Goal: Task Accomplishment & Management: Manage account settings

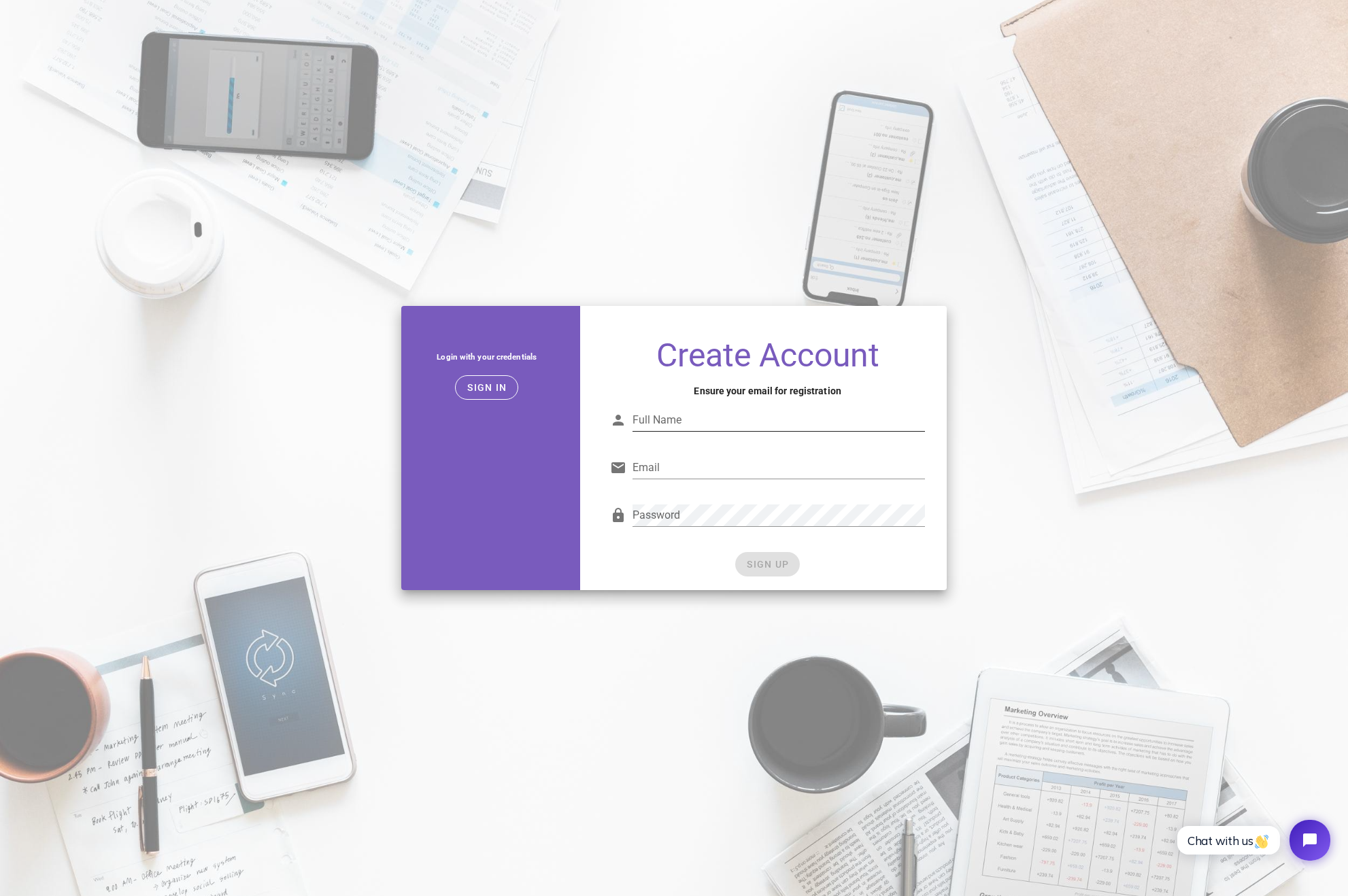
click at [673, 415] on div "Full Name" at bounding box center [779, 420] width 292 height 22
type input "Lino Pasch"
click at [709, 465] on input "Email" at bounding box center [779, 467] width 292 height 22
type input "test@linopasch.de"
click at [765, 560] on span "SIGN UP" at bounding box center [767, 564] width 43 height 11
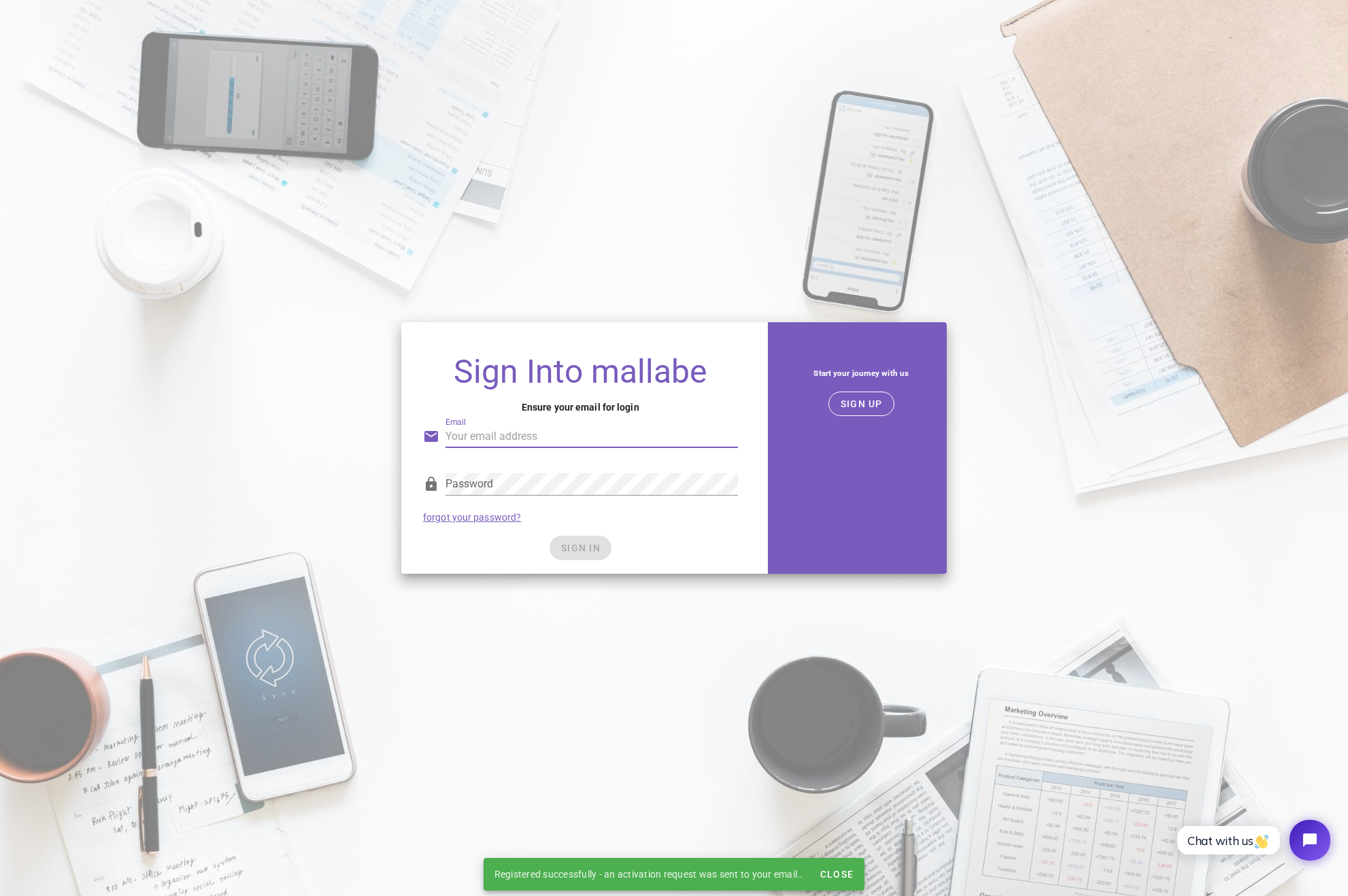
click at [599, 428] on input "Email" at bounding box center [591, 436] width 292 height 22
type input "test@linopasch.de"
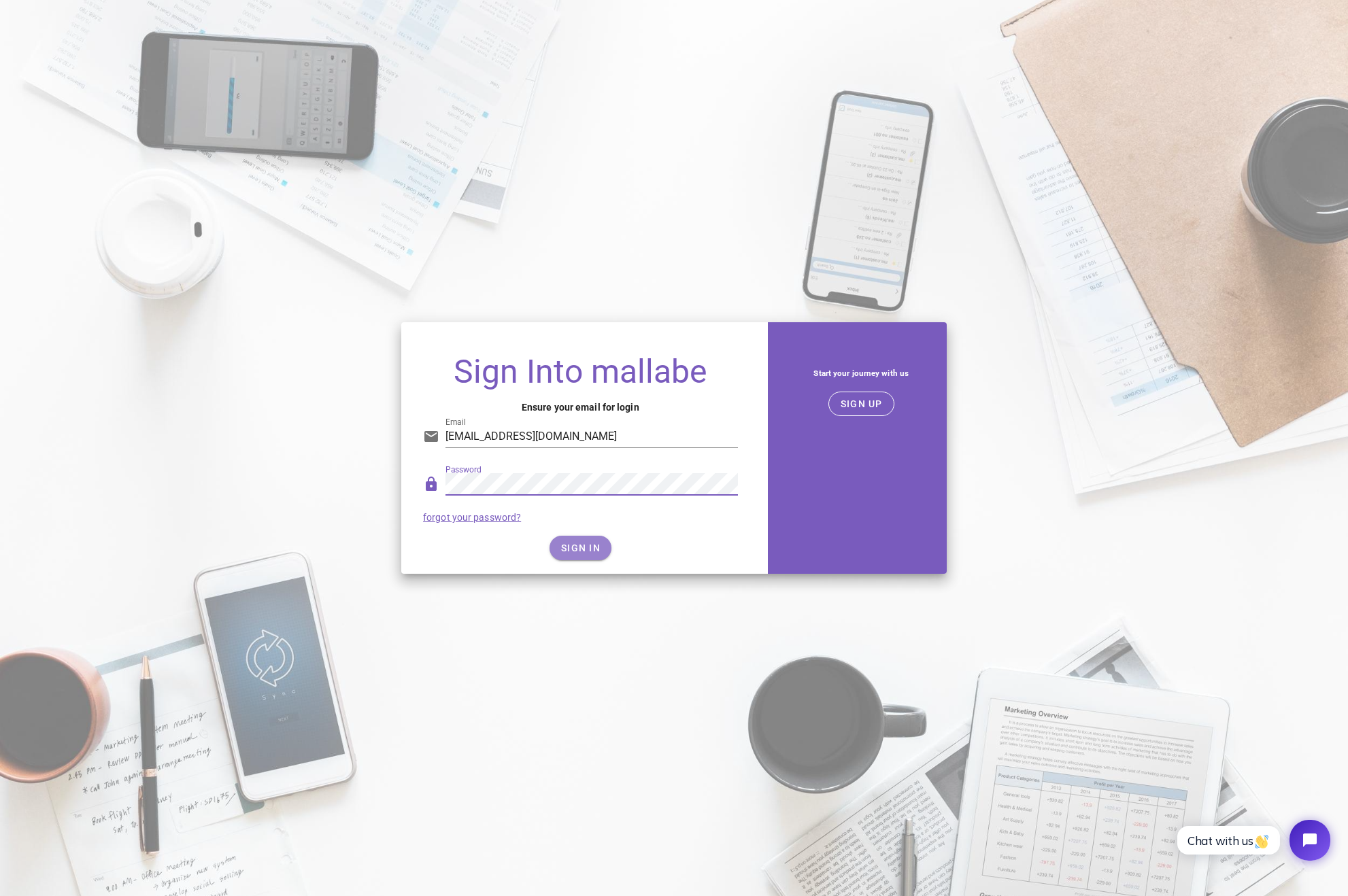
click at [592, 550] on span "SIGN IN" at bounding box center [580, 547] width 40 height 11
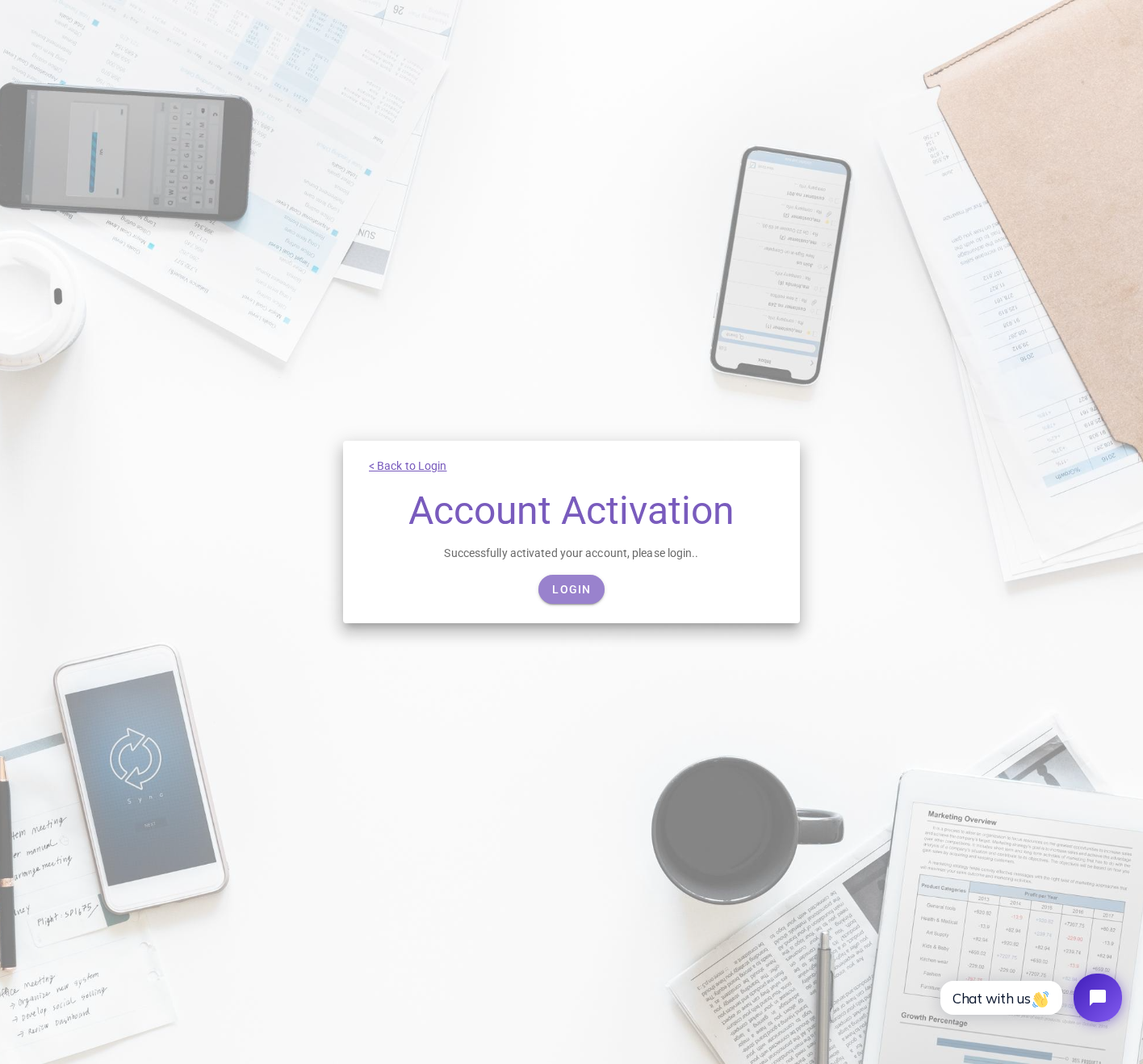
click at [584, 594] on span "Login" at bounding box center [571, 588] width 39 height 13
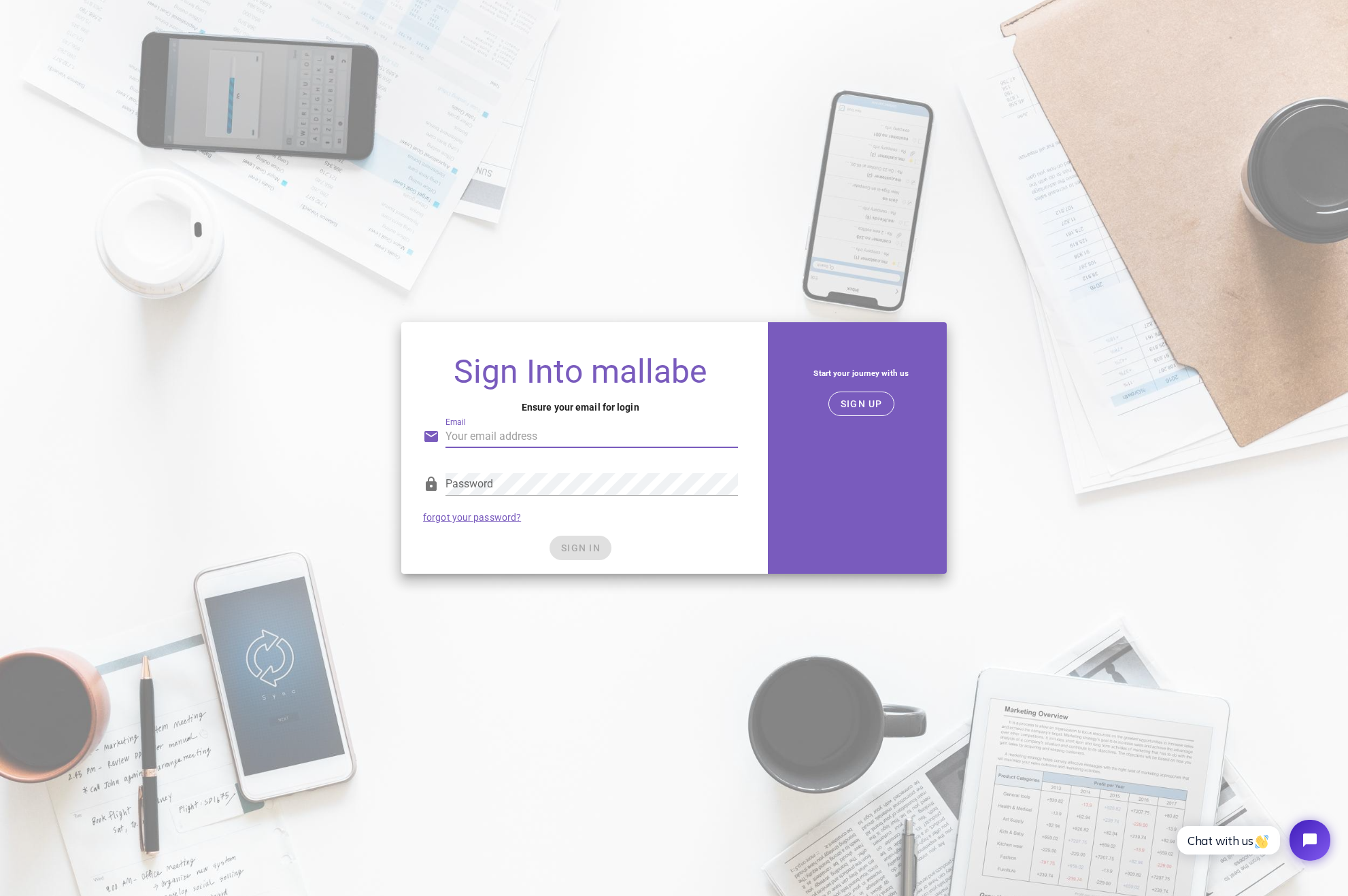
click at [469, 434] on input "Email" at bounding box center [591, 436] width 292 height 22
type input "test@linopasch.de"
click at [599, 539] on button "SIGN IN" at bounding box center [580, 548] width 62 height 24
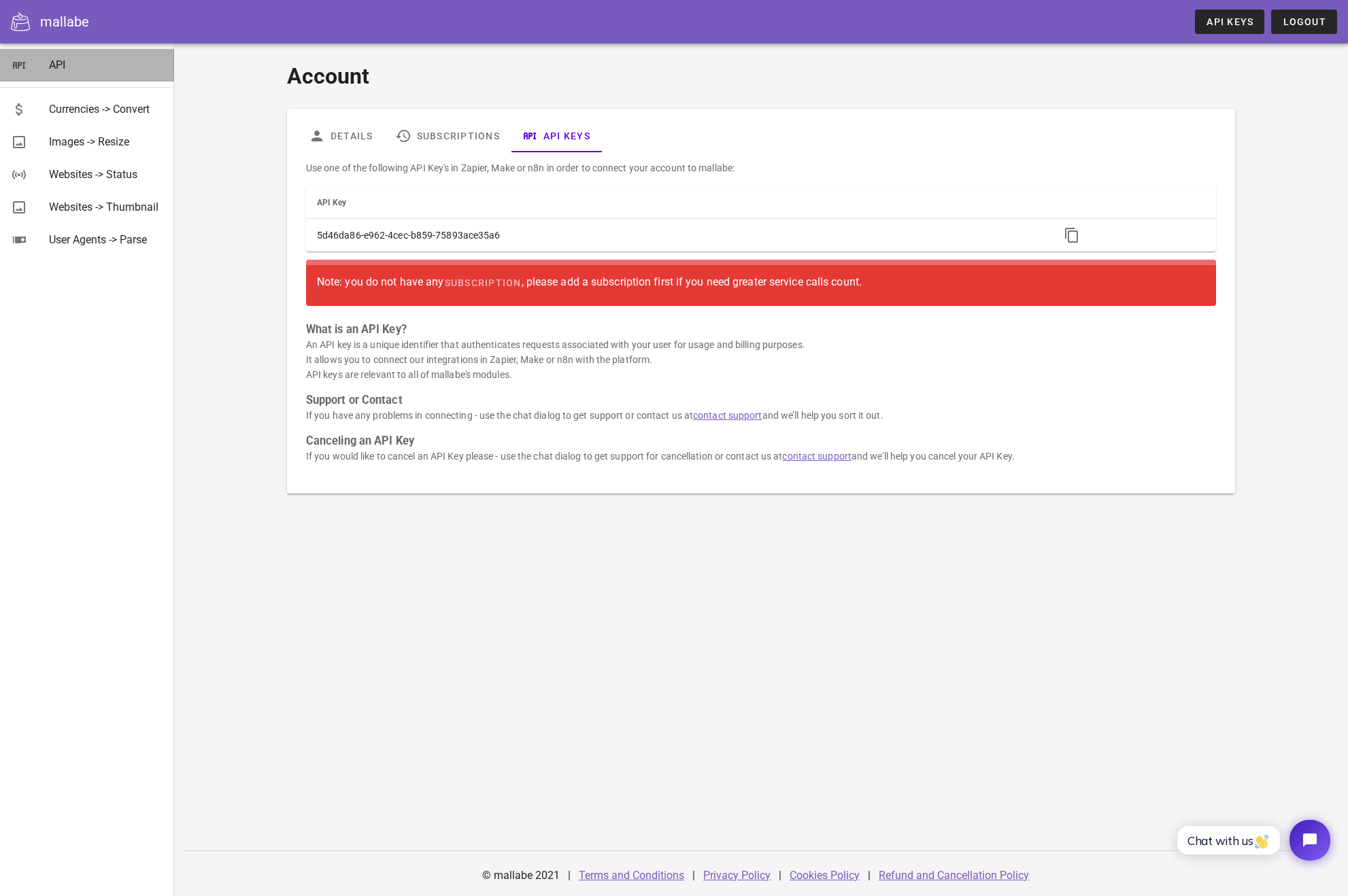
click at [55, 71] on div "API" at bounding box center [105, 65] width 114 height 13
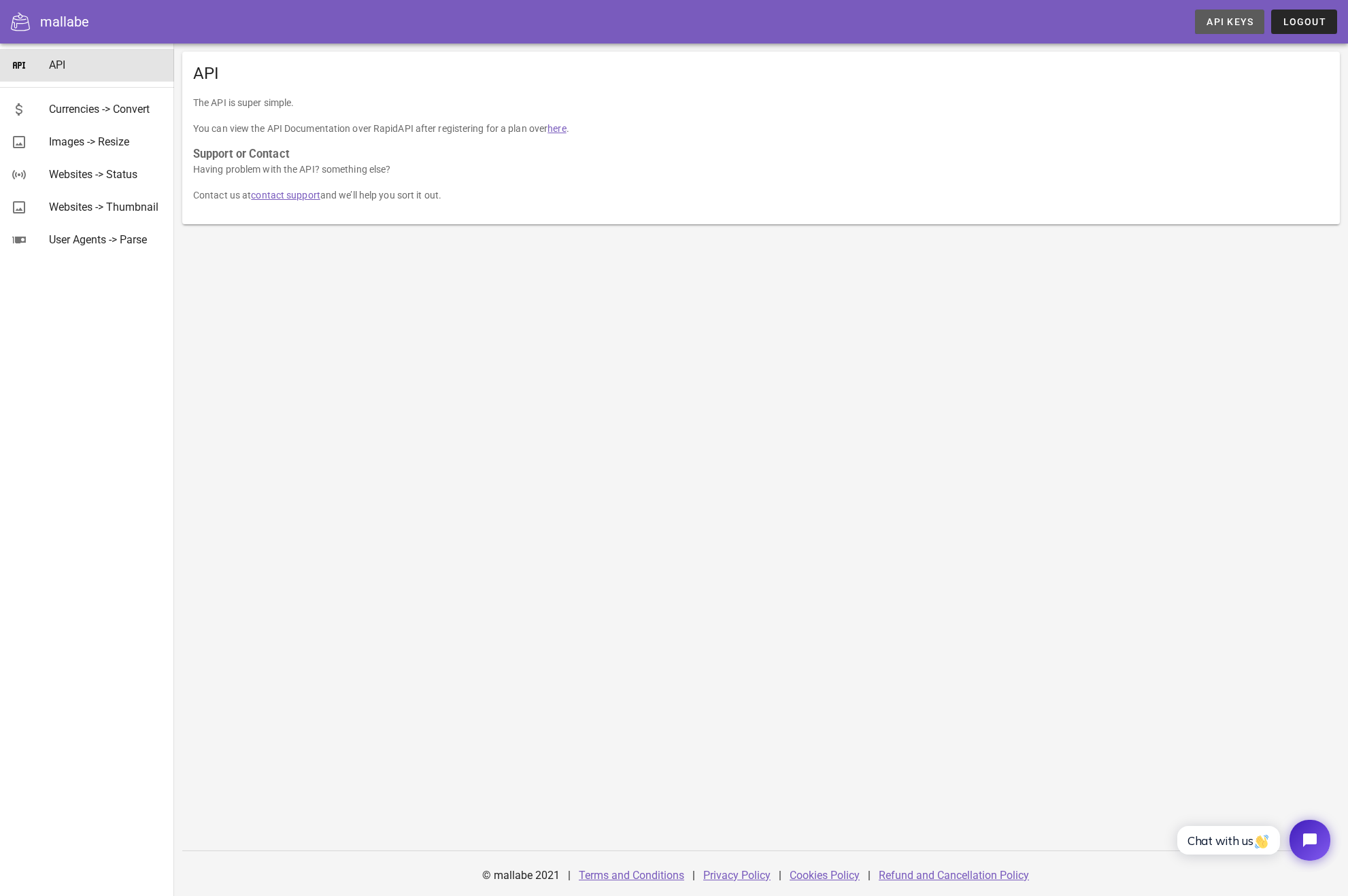
click at [1215, 29] on link "API Keys" at bounding box center [1230, 22] width 70 height 24
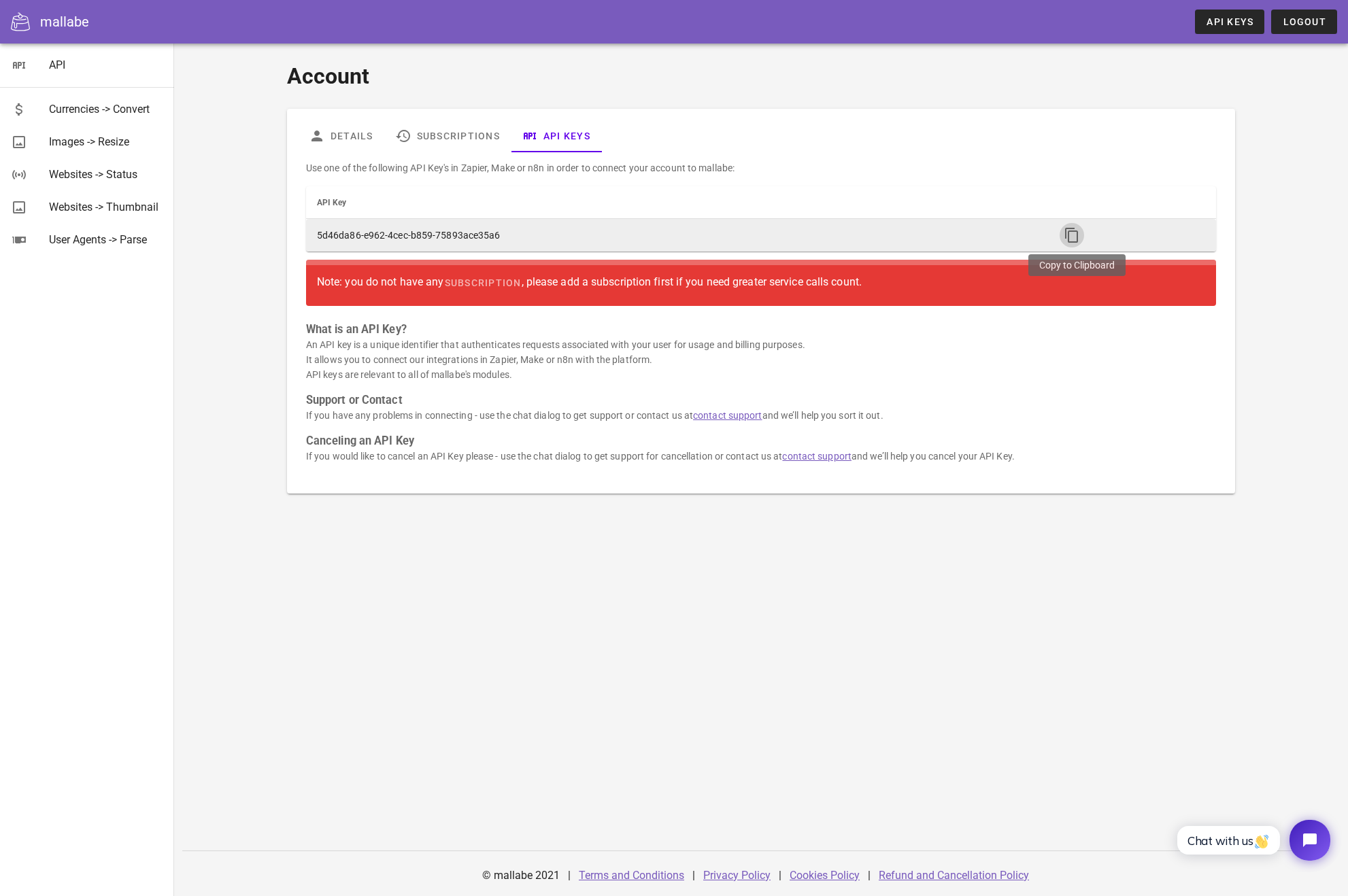
click at [1068, 231] on icon "button" at bounding box center [1071, 235] width 16 height 16
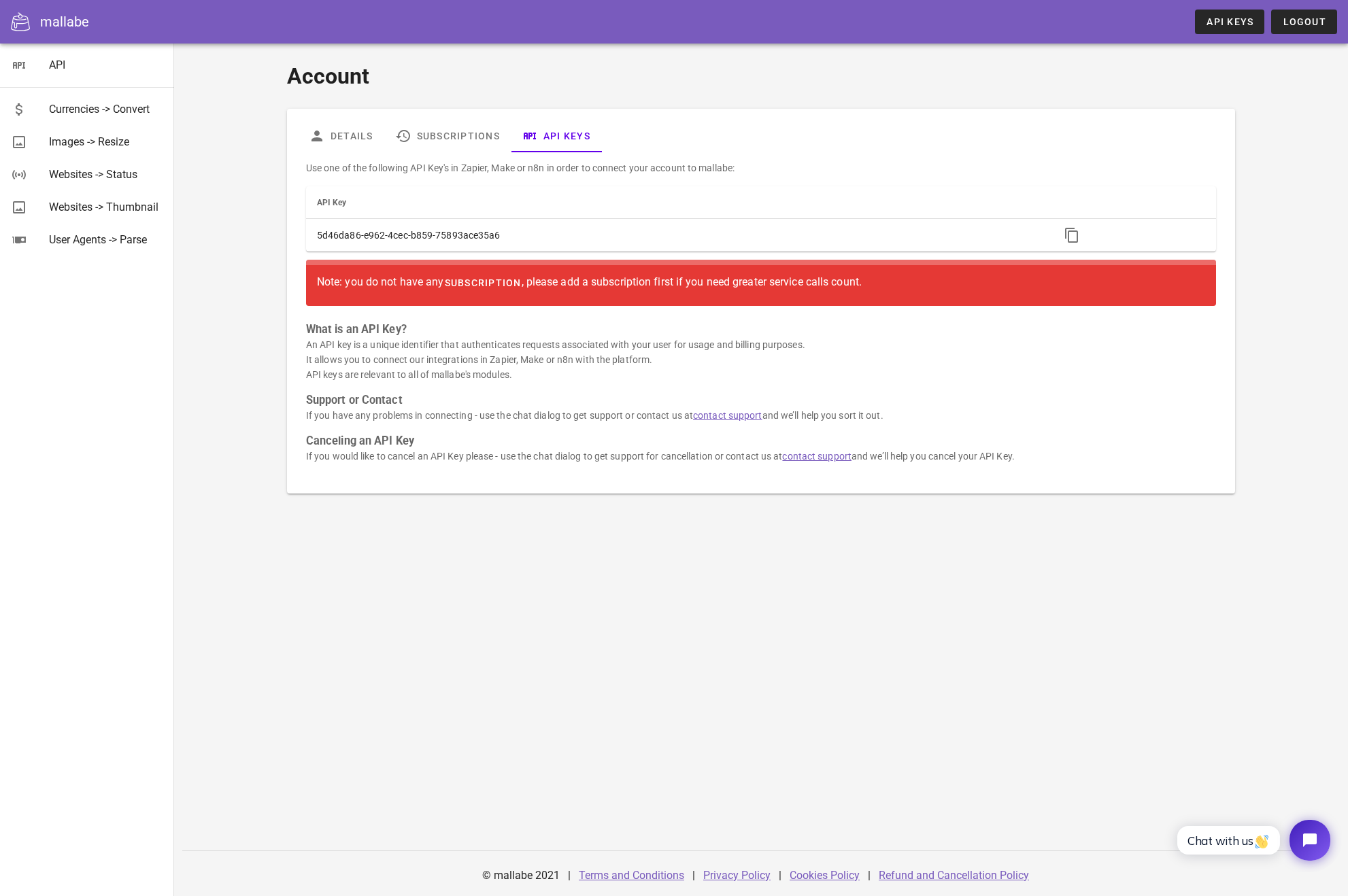
click at [478, 285] on span "subscription" at bounding box center [483, 282] width 78 height 11
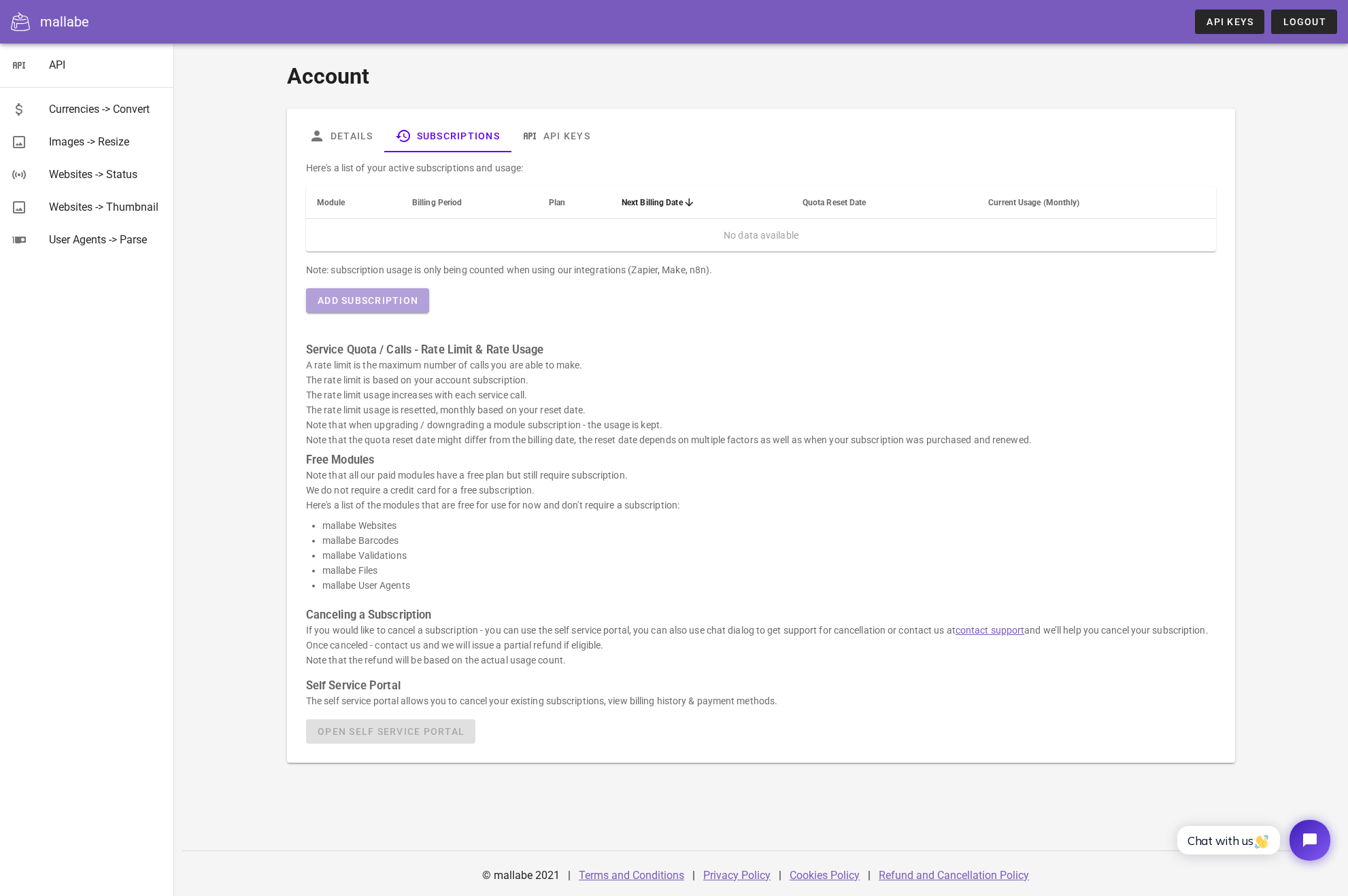
click at [407, 300] on span "Add Subscription" at bounding box center [367, 300] width 101 height 11
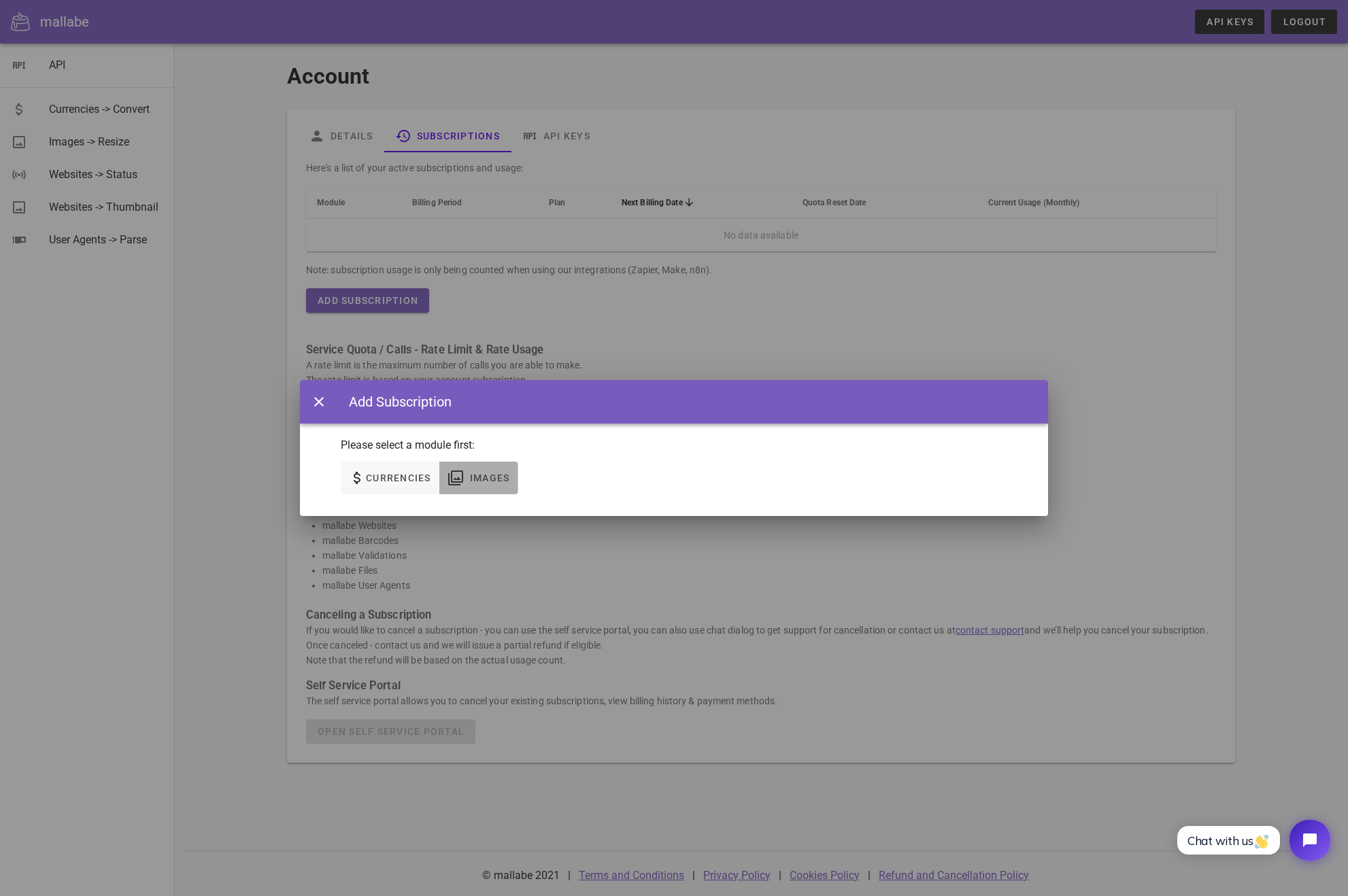
click at [485, 478] on span "Images" at bounding box center [489, 478] width 41 height 11
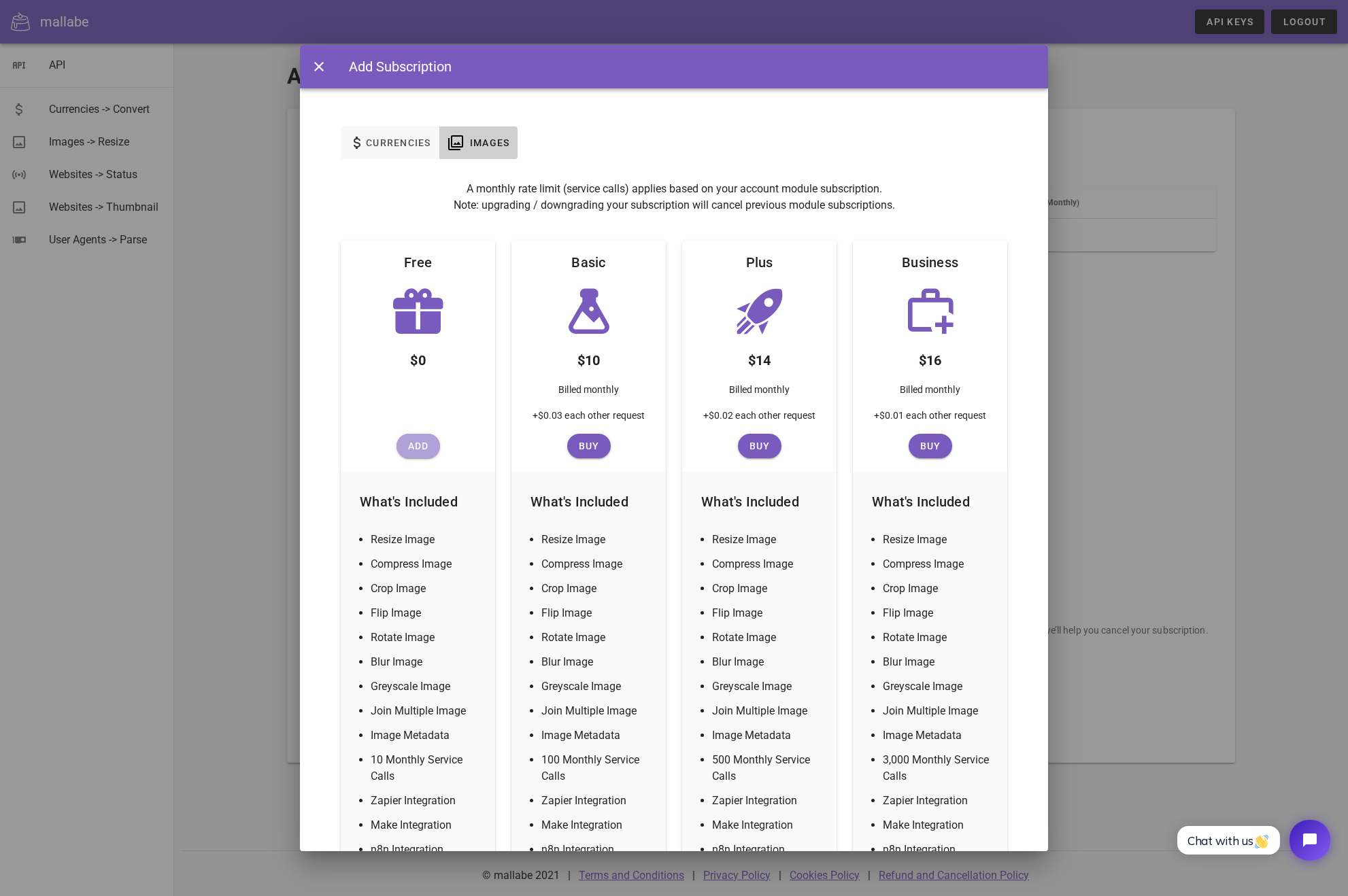
click at [419, 452] on button "Add" at bounding box center [419, 446] width 44 height 24
